Goal: Task Accomplishment & Management: Manage account settings

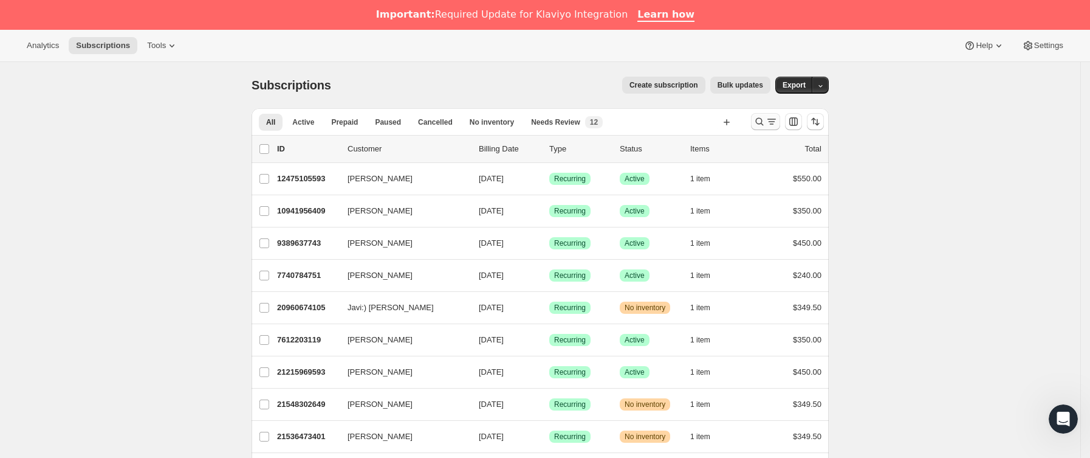
click at [772, 126] on icon "Buscar y filtrar resultados" at bounding box center [772, 121] width 12 height 12
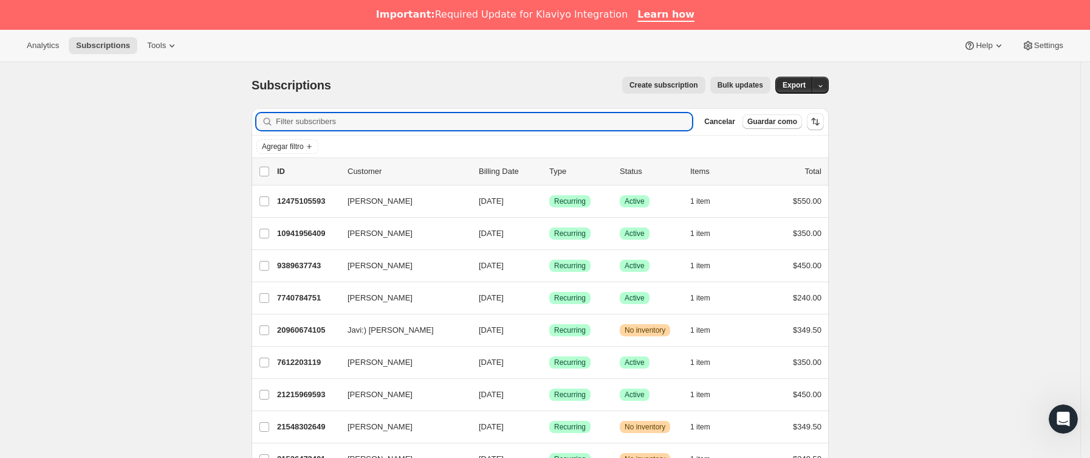
paste input "[EMAIL_ADDRESS][DOMAIN_NAME]"
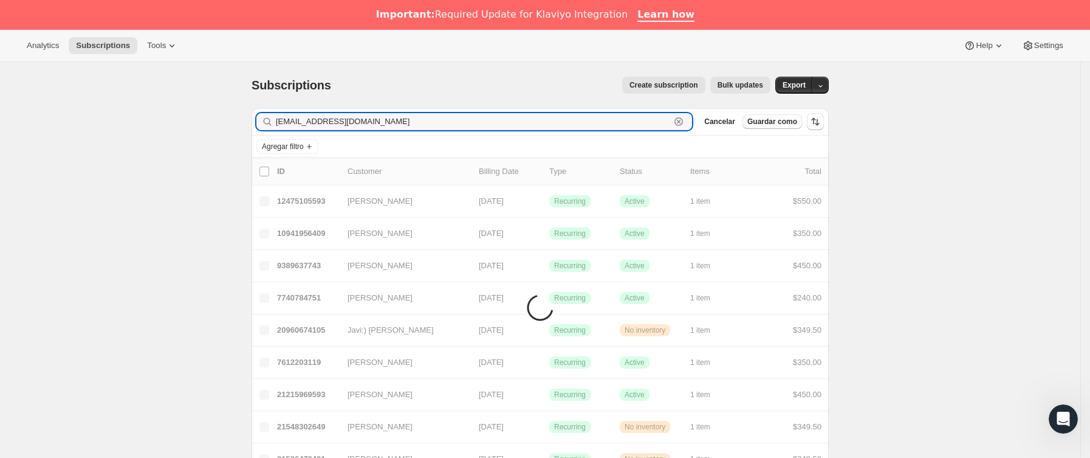
type input "[EMAIL_ADDRESS][DOMAIN_NAME]"
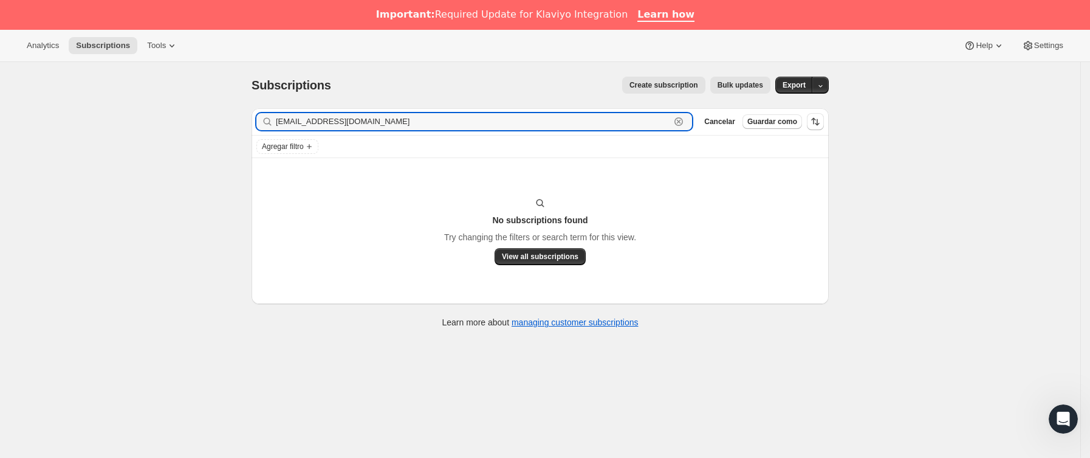
drag, startPoint x: 385, startPoint y: 122, endPoint x: 252, endPoint y: 122, distance: 133.1
click at [256, 122] on div "Filter subscribers [EMAIL_ADDRESS][DOMAIN_NAME] Borrar Cancelar Guardar como" at bounding box center [540, 121] width 577 height 27
click at [557, 263] on button "View all subscriptions" at bounding box center [540, 256] width 91 height 17
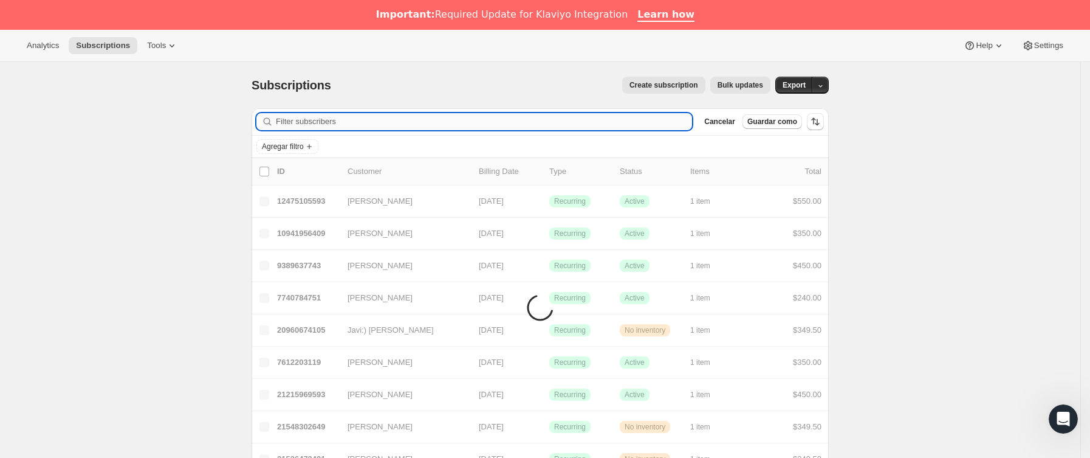
click at [465, 123] on input "Filter subscribers" at bounding box center [484, 121] width 416 height 17
paste input "[EMAIL_ADDRESS][DOMAIN_NAME]"
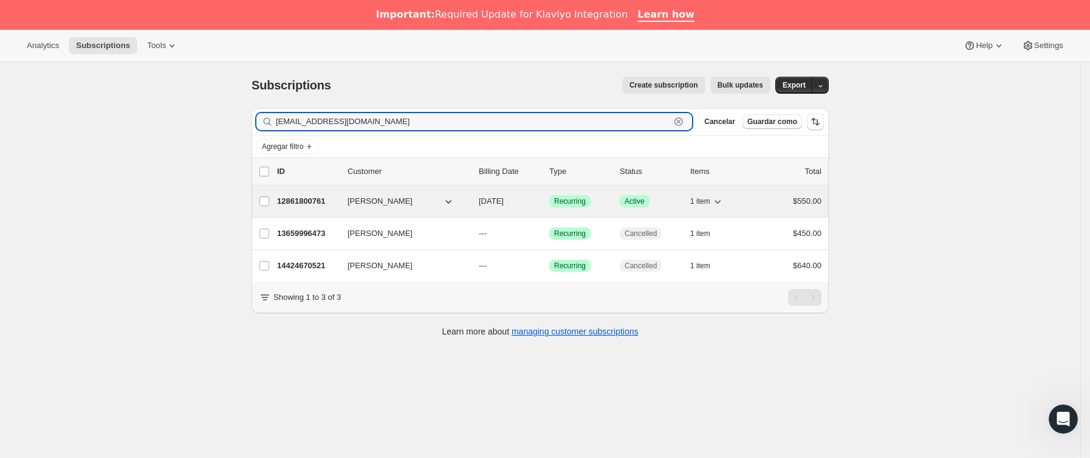
type input "[EMAIL_ADDRESS][DOMAIN_NAME]"
click at [338, 202] on p "12861800761" at bounding box center [307, 201] width 61 height 12
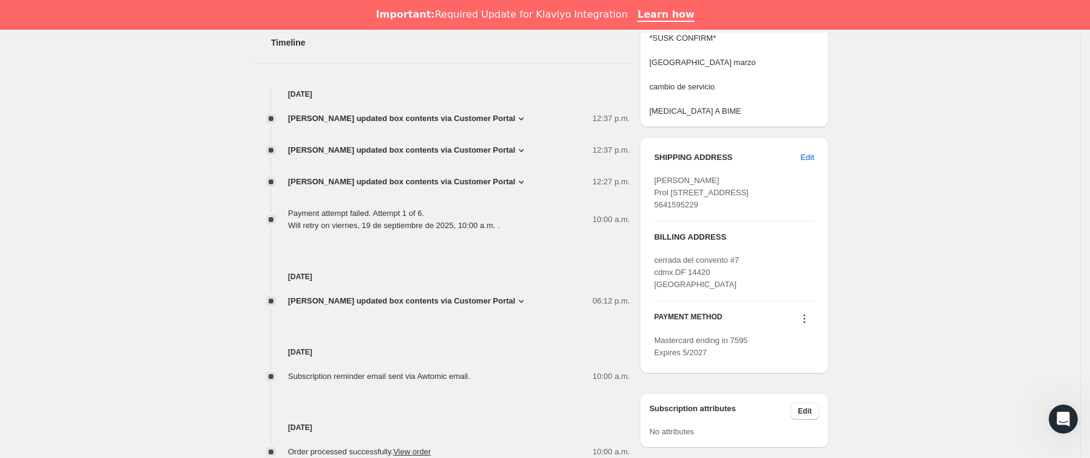
scroll to position [638, 0]
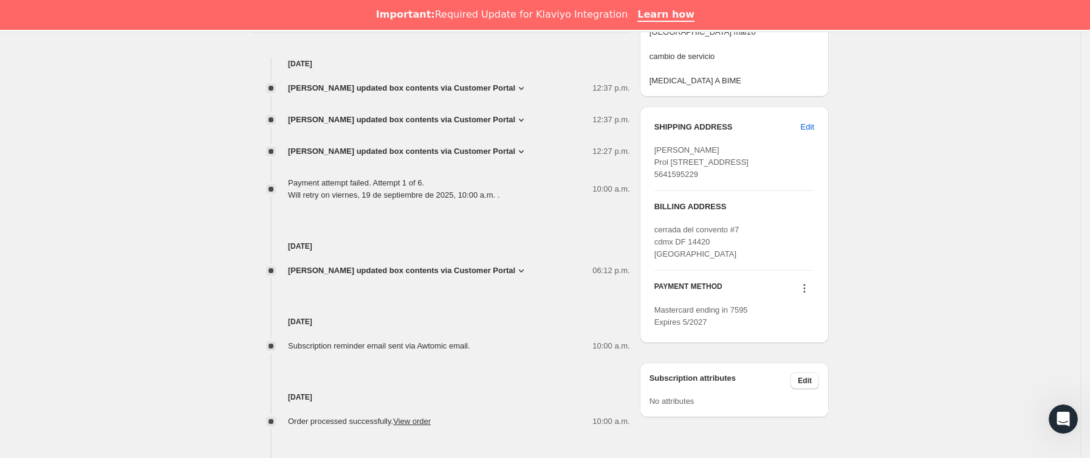
click at [804, 294] on icon at bounding box center [804, 288] width 12 height 12
click at [801, 341] on span "Send link to update card" at bounding box center [808, 336] width 85 height 9
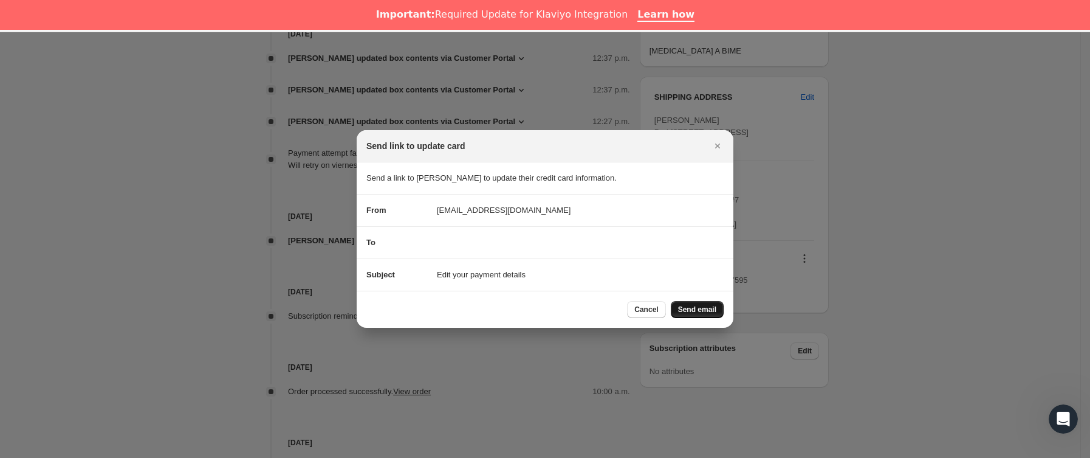
click at [686, 303] on button "Send email" at bounding box center [697, 309] width 53 height 17
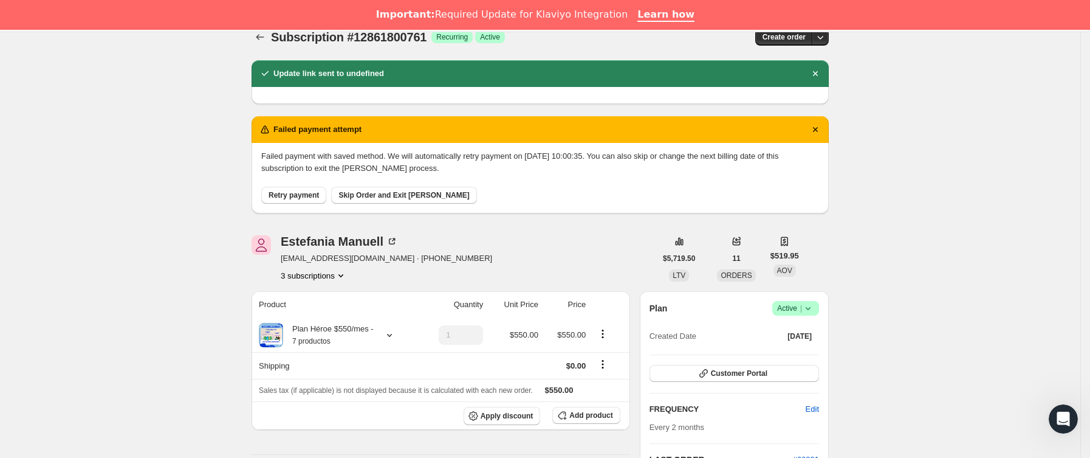
scroll to position [182, 0]
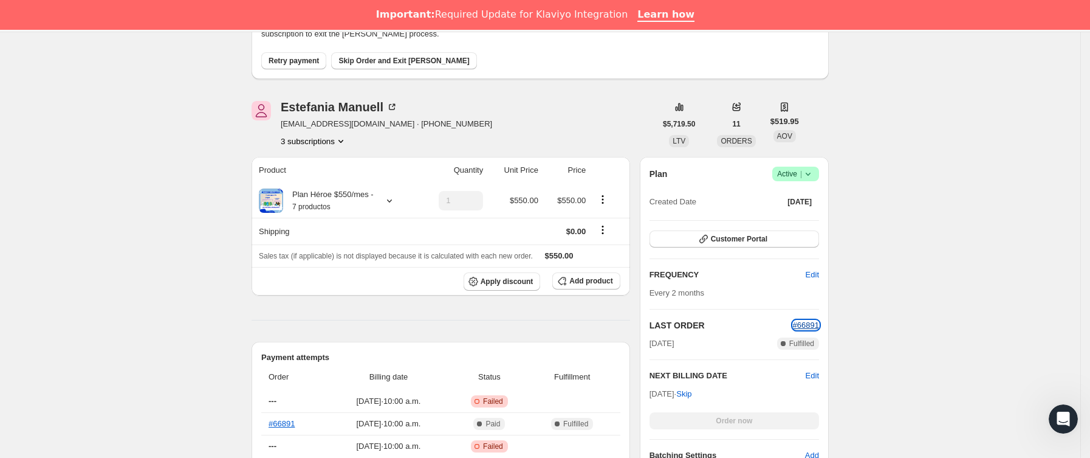
click at [811, 323] on span "#66891" at bounding box center [806, 324] width 26 height 9
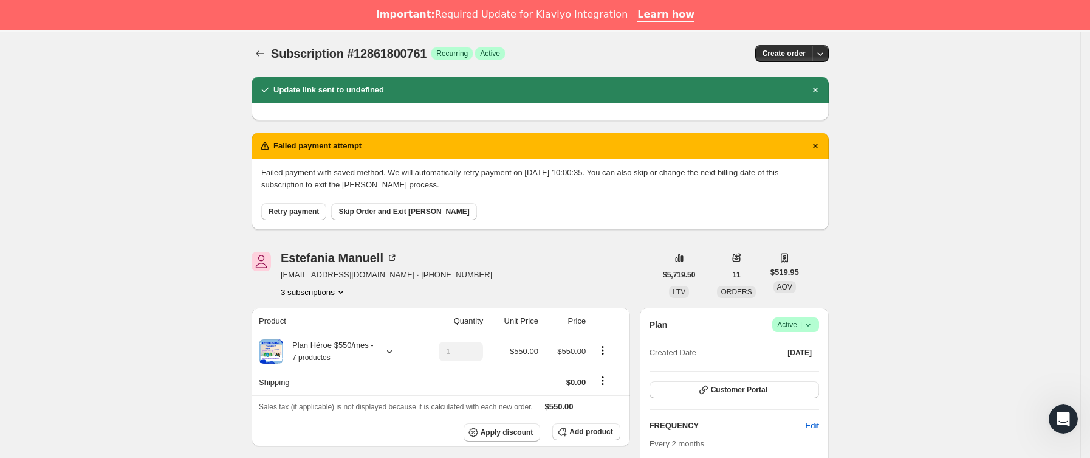
scroll to position [0, 0]
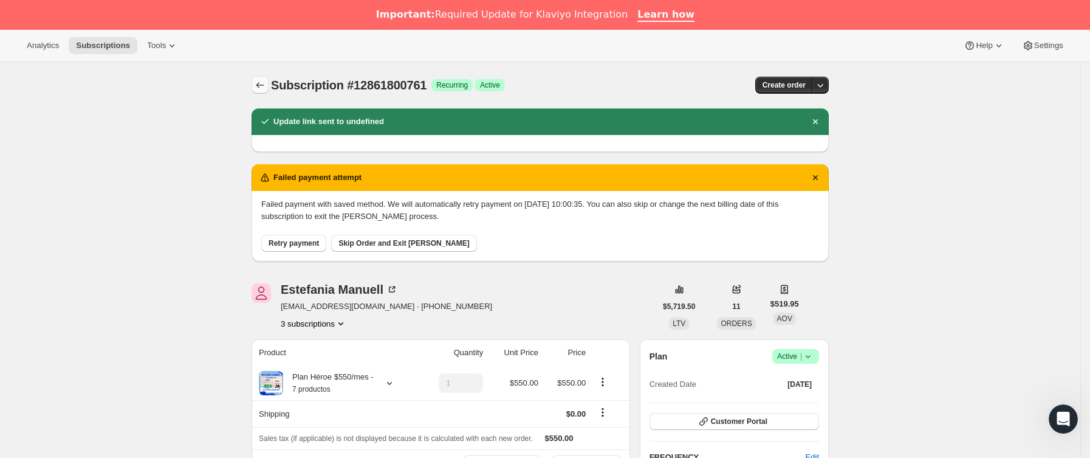
click at [262, 81] on icon "Subscriptions" at bounding box center [260, 85] width 12 height 12
